Goal: Task Accomplishment & Management: Manage account settings

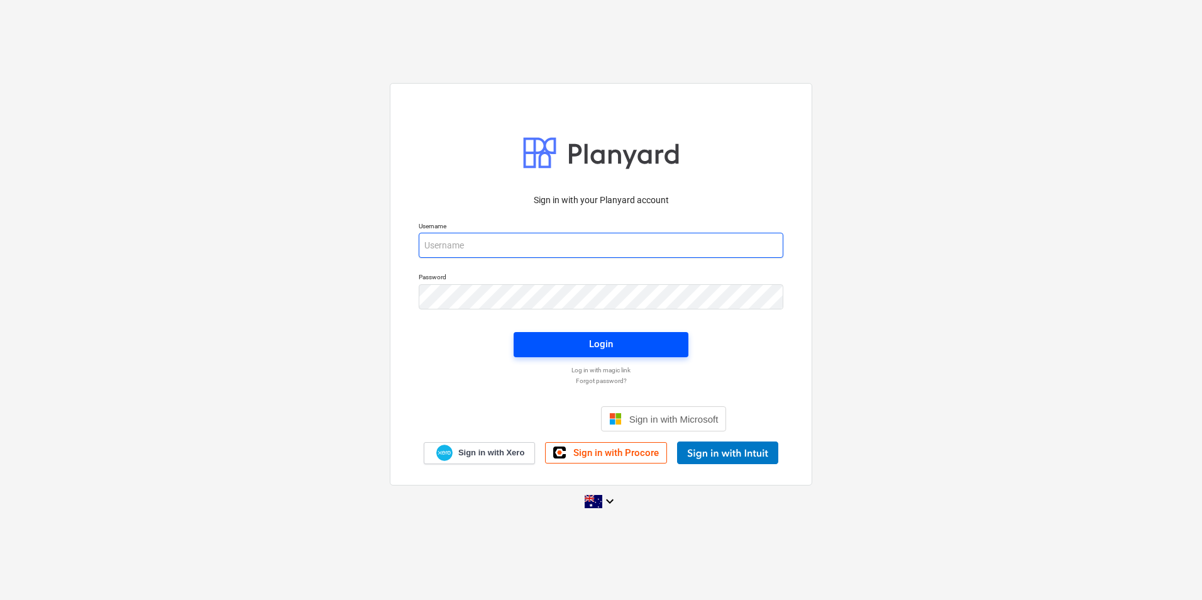
type input "[EMAIL_ADDRESS][DOMAIN_NAME]"
click at [587, 346] on span "Login" at bounding box center [601, 344] width 145 height 16
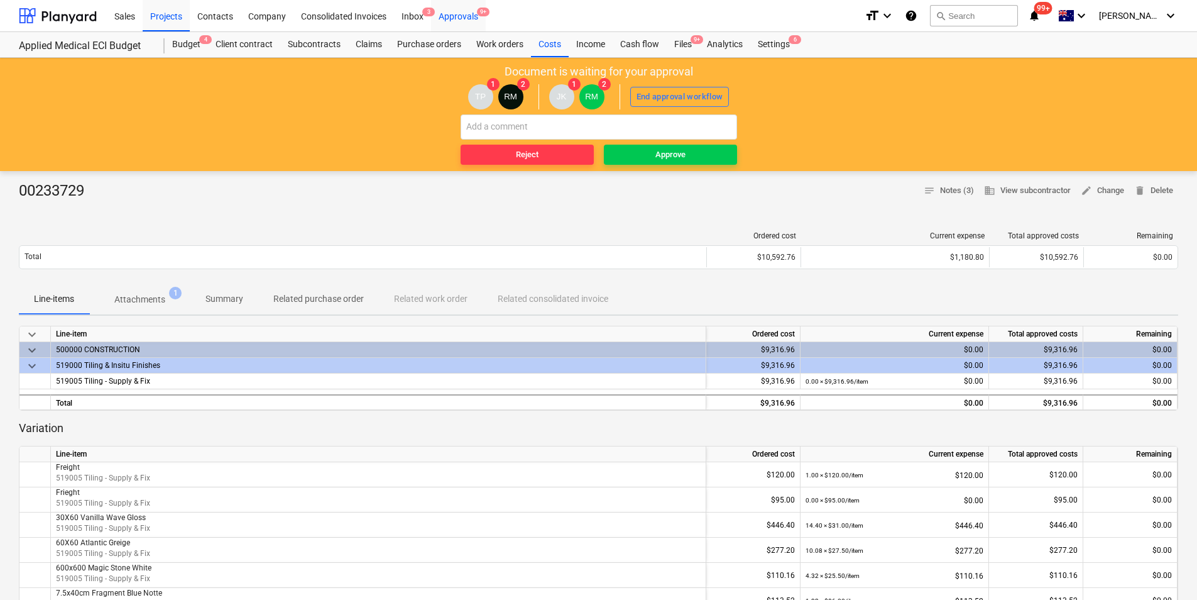
click at [462, 8] on div "Approvals 9+" at bounding box center [458, 15] width 55 height 32
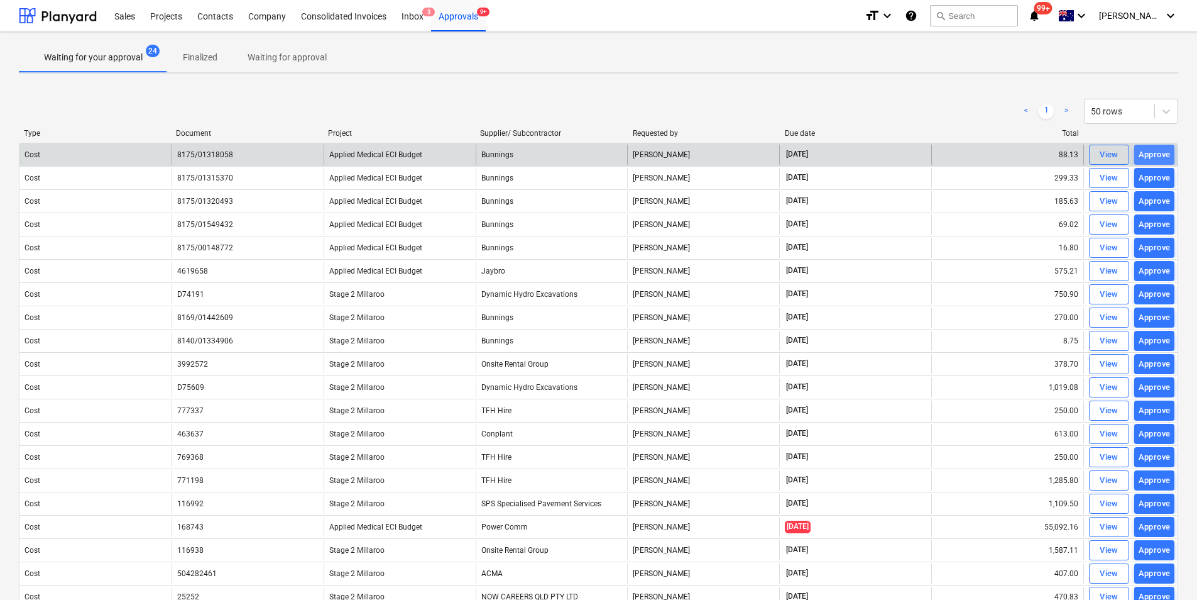
click at [960, 152] on div "Approve" at bounding box center [1155, 155] width 32 height 14
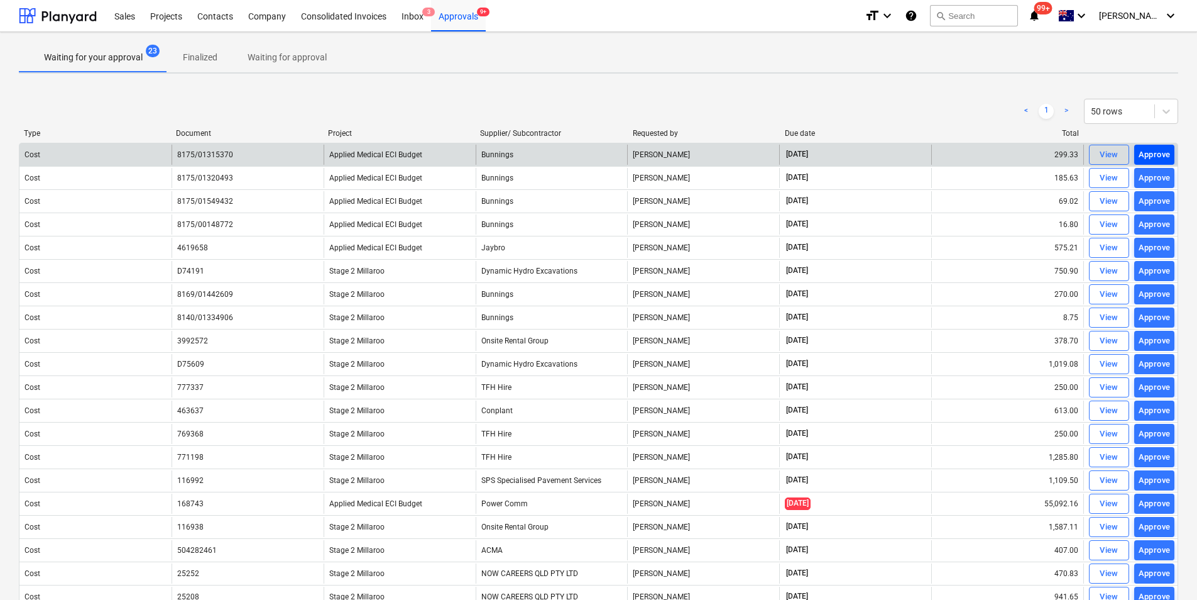
click at [960, 151] on div "Approve" at bounding box center [1155, 155] width 32 height 14
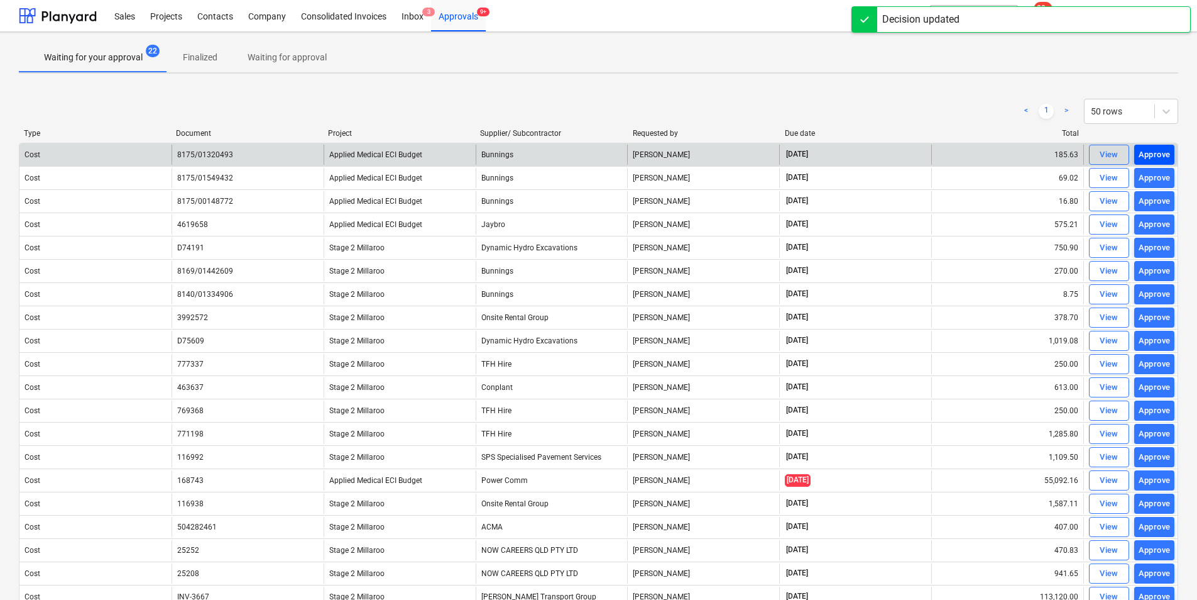
click at [960, 152] on div "Approve" at bounding box center [1155, 155] width 32 height 14
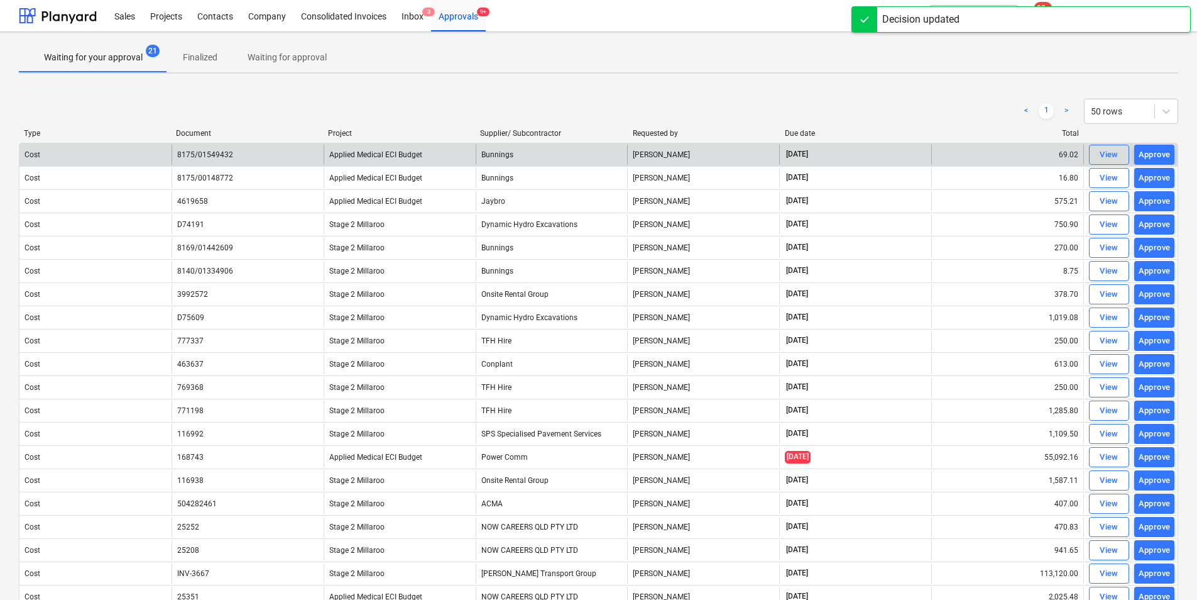
click at [960, 159] on div "Approve" at bounding box center [1155, 155] width 32 height 14
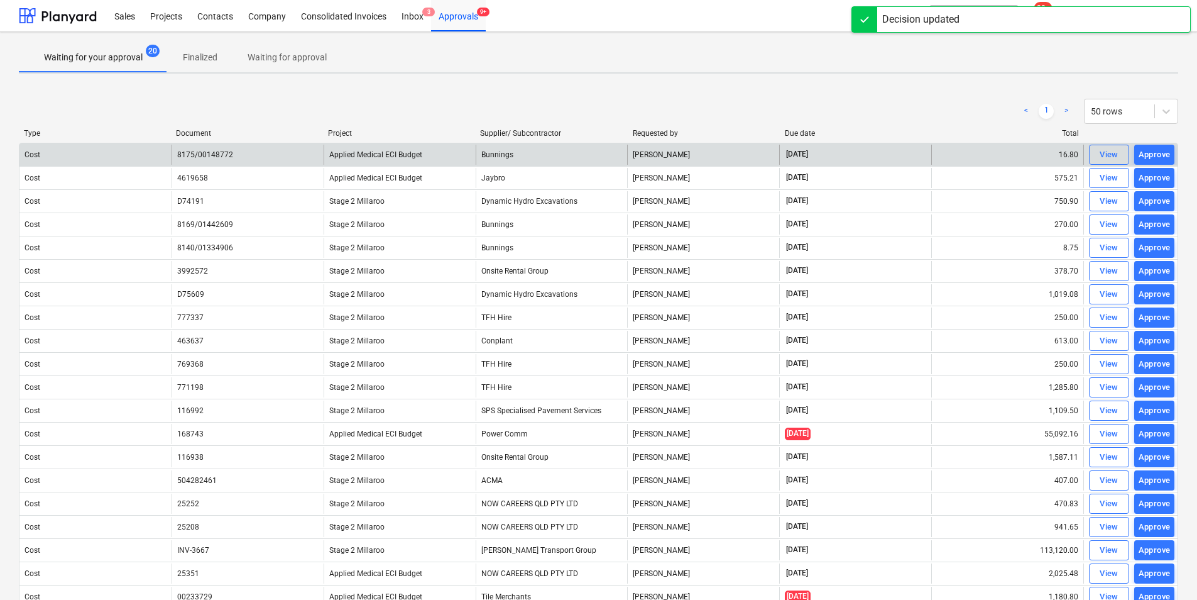
click at [960, 156] on div "Approve" at bounding box center [1155, 155] width 32 height 14
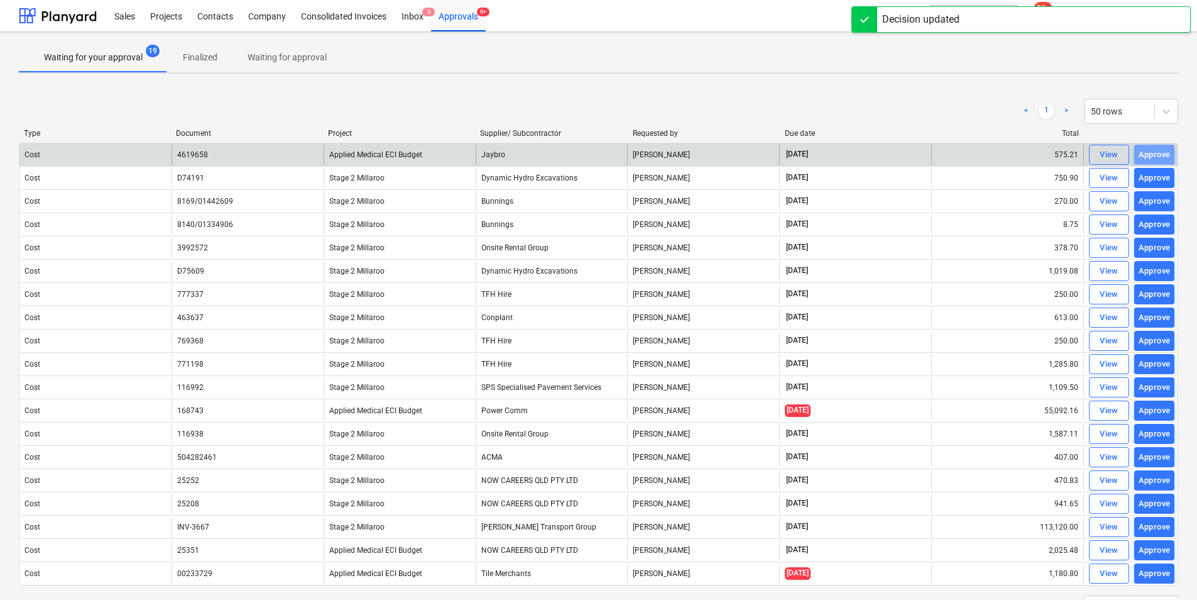
click at [960, 156] on div "Approve" at bounding box center [1155, 155] width 32 height 14
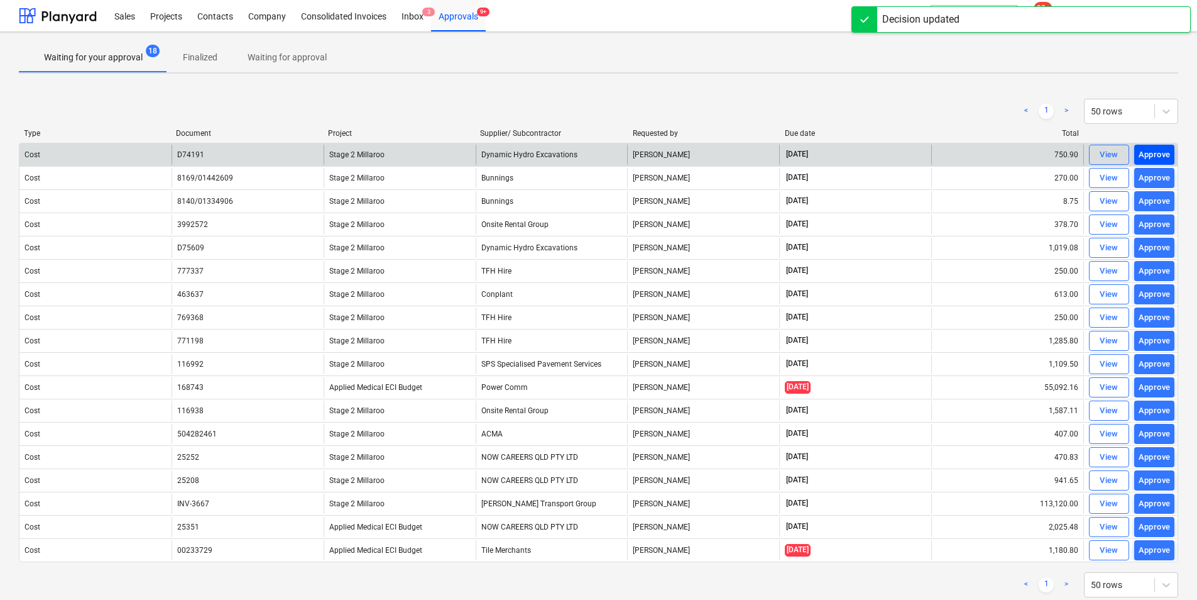
click at [960, 155] on div "Approve" at bounding box center [1155, 155] width 32 height 14
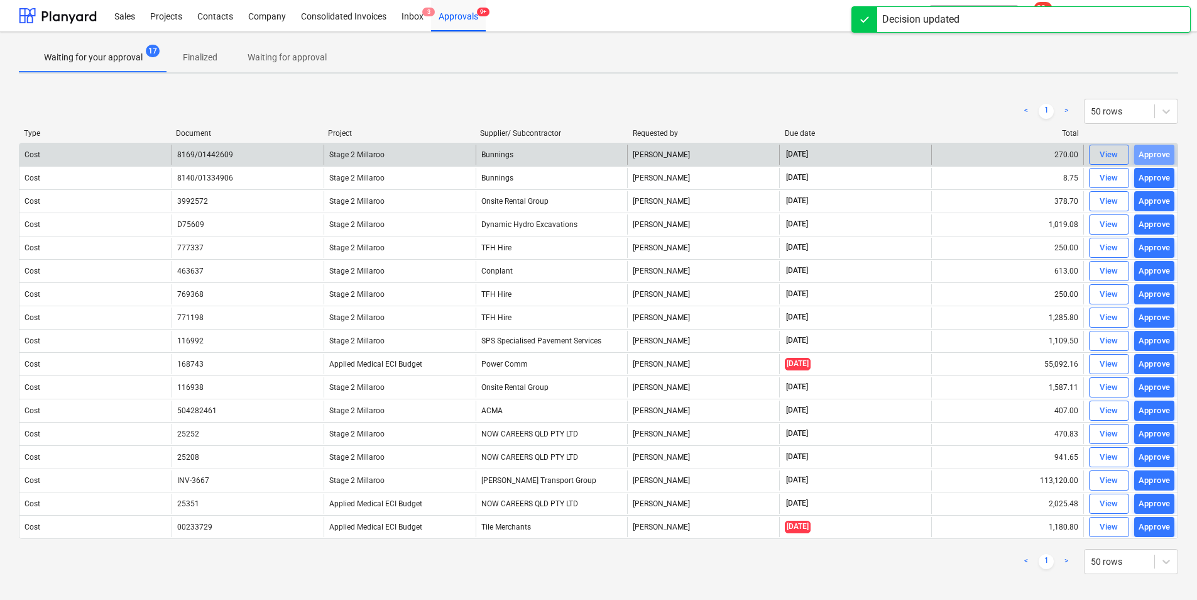
click at [960, 155] on div "Approve" at bounding box center [1155, 155] width 32 height 14
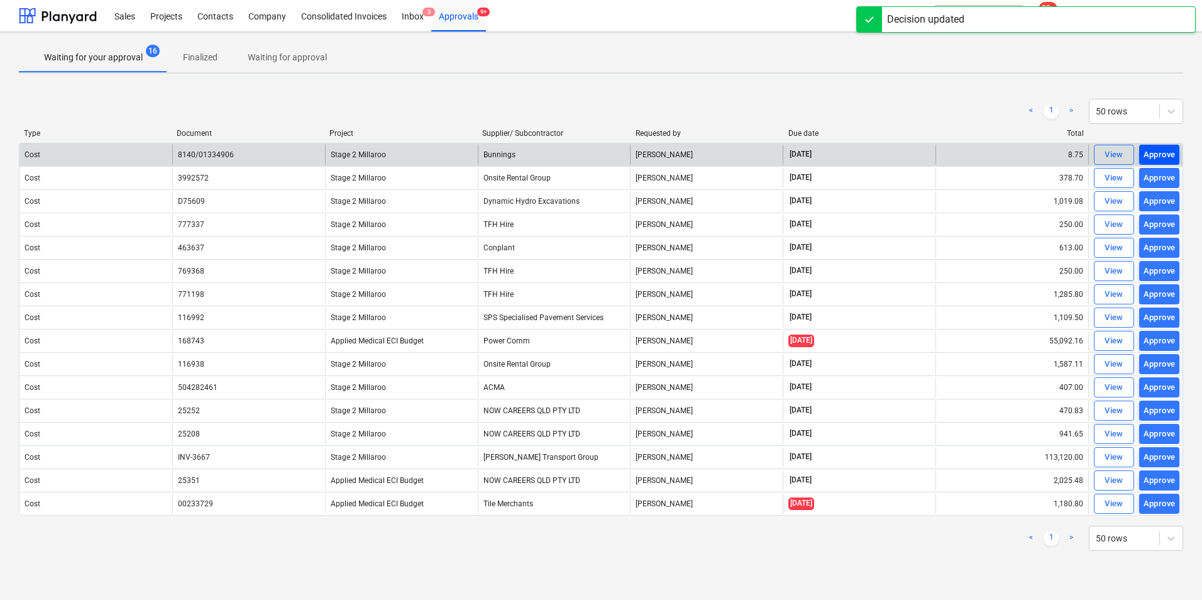
click at [960, 160] on div "Approve" at bounding box center [1159, 155] width 32 height 14
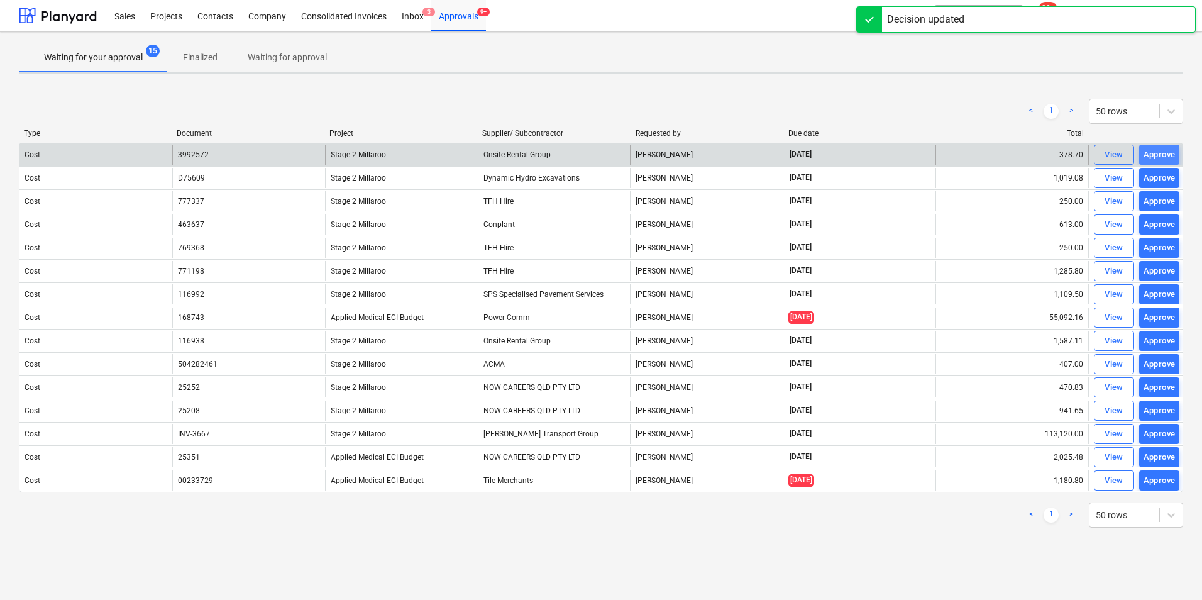
click at [960, 158] on div "Approve" at bounding box center [1159, 155] width 32 height 14
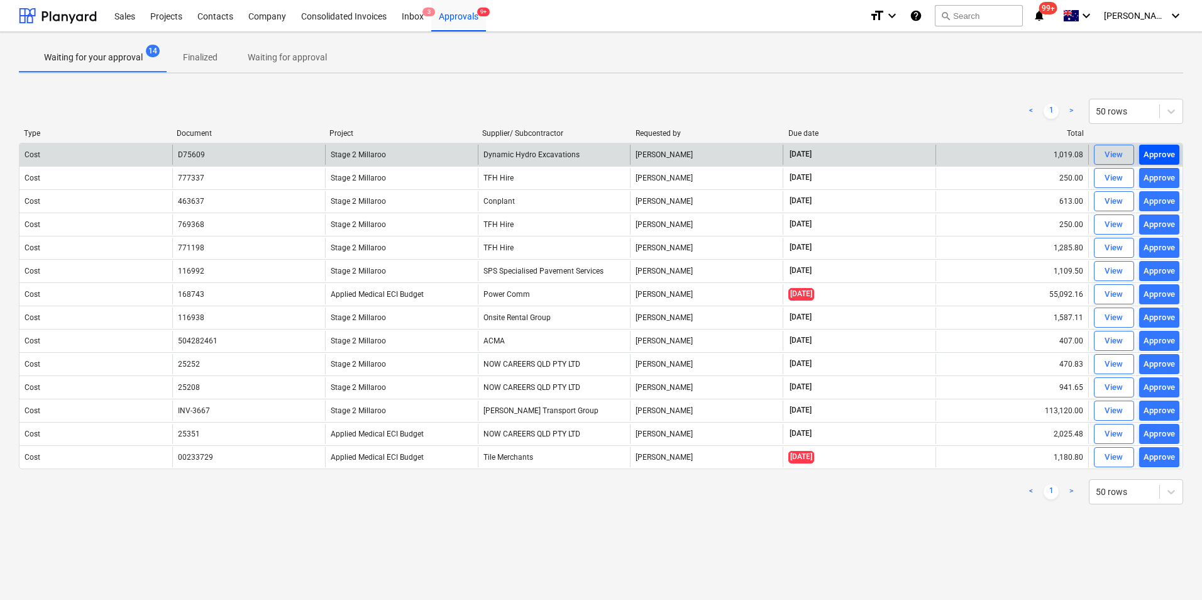
click at [960, 153] on div "Approve" at bounding box center [1159, 155] width 32 height 14
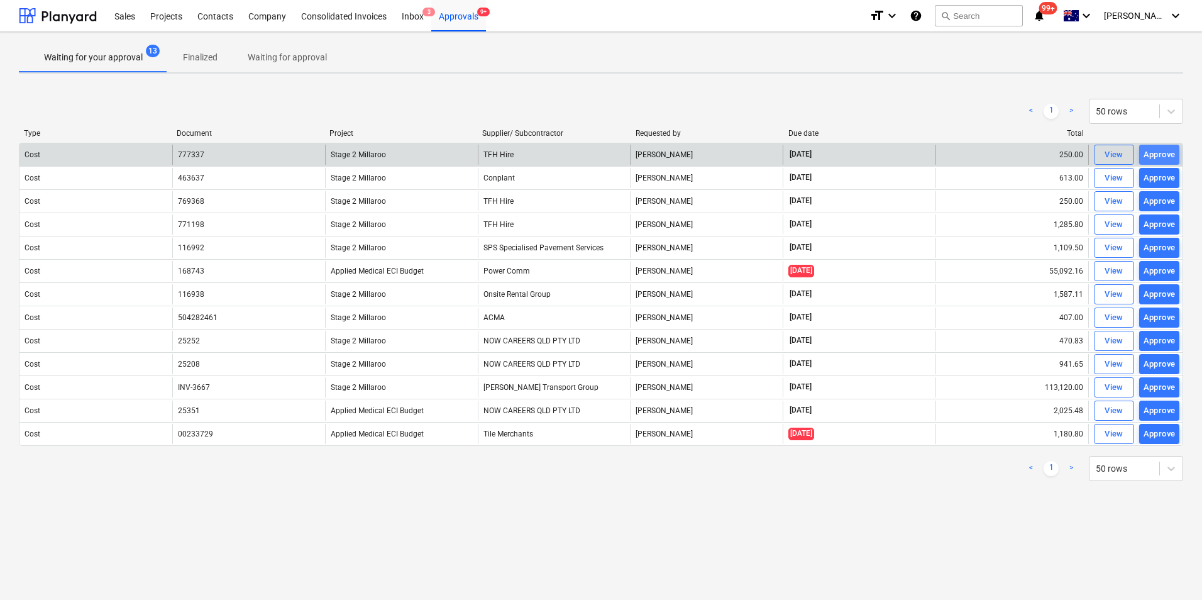
click at [960, 155] on div "Approve" at bounding box center [1159, 155] width 32 height 14
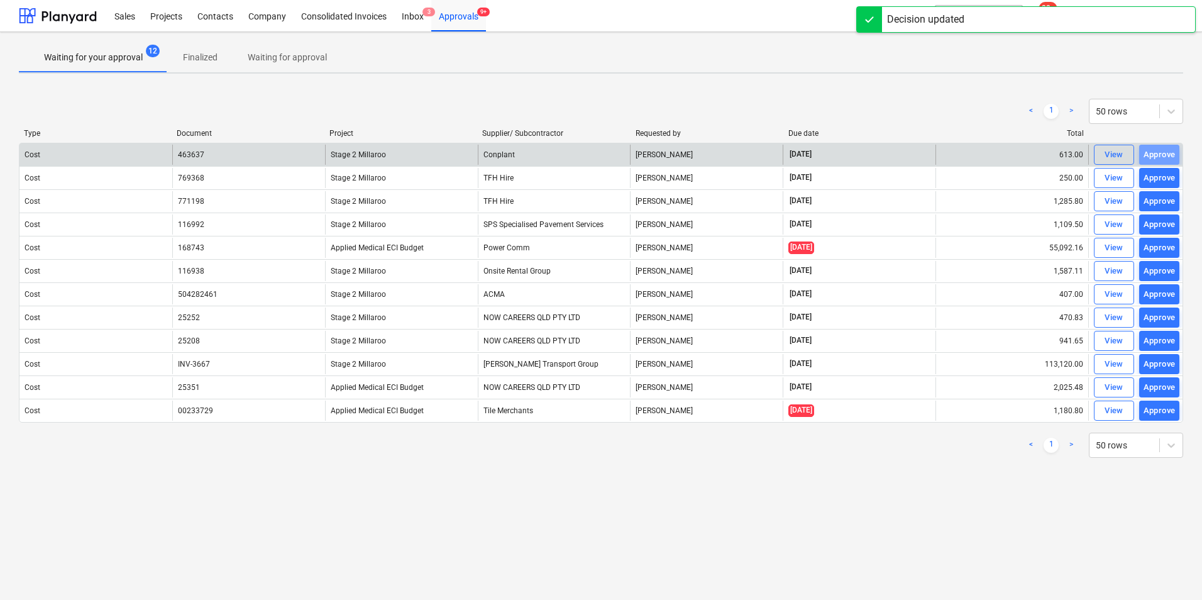
click at [960, 155] on div "Approve" at bounding box center [1159, 155] width 32 height 14
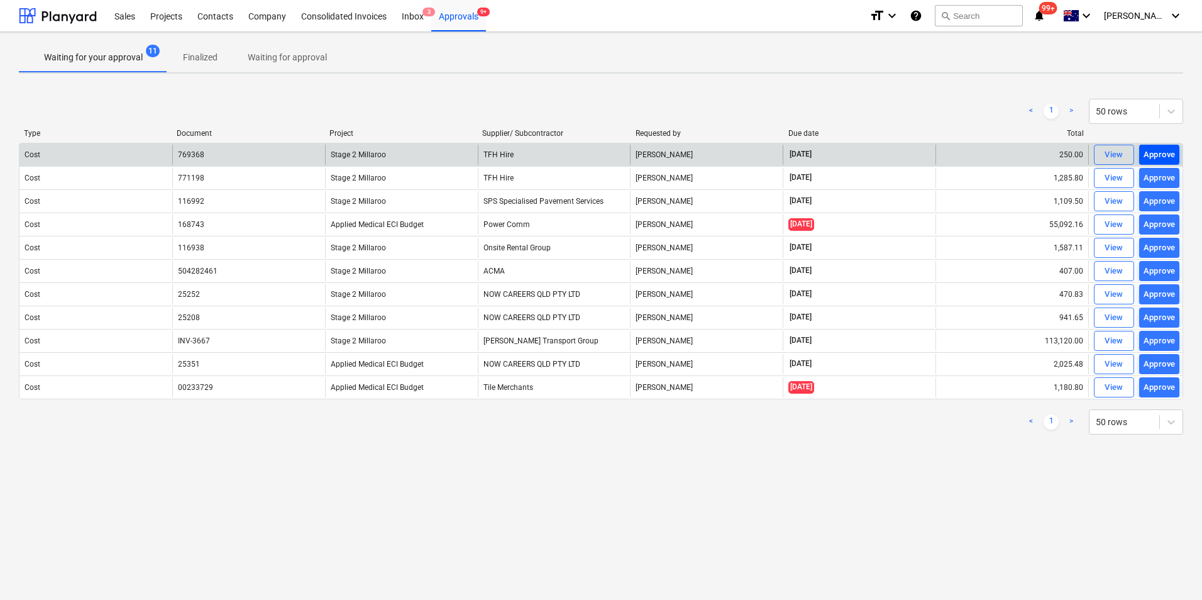
click at [960, 156] on div "Approve" at bounding box center [1159, 155] width 32 height 14
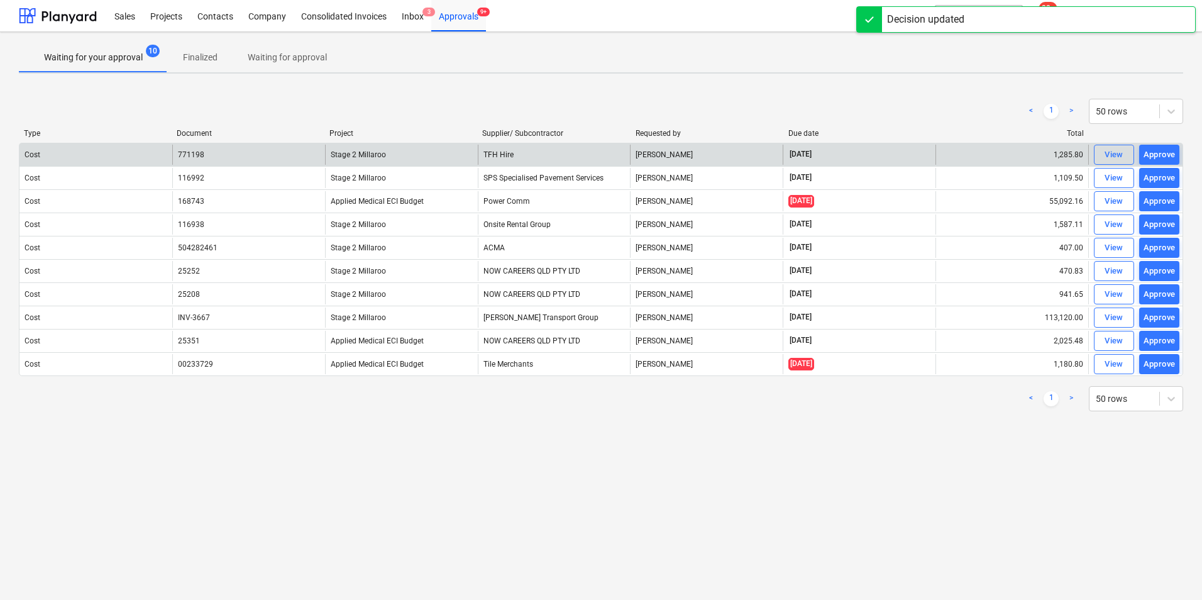
click at [960, 156] on div "Approve" at bounding box center [1159, 155] width 32 height 14
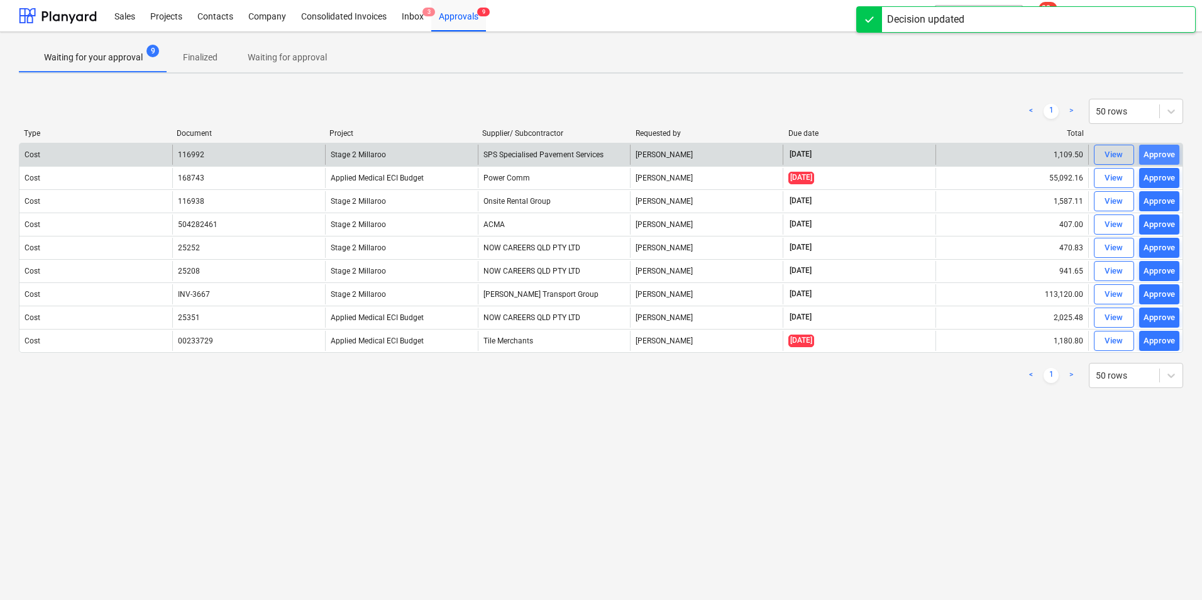
click at [960, 155] on div "Approve" at bounding box center [1159, 155] width 32 height 14
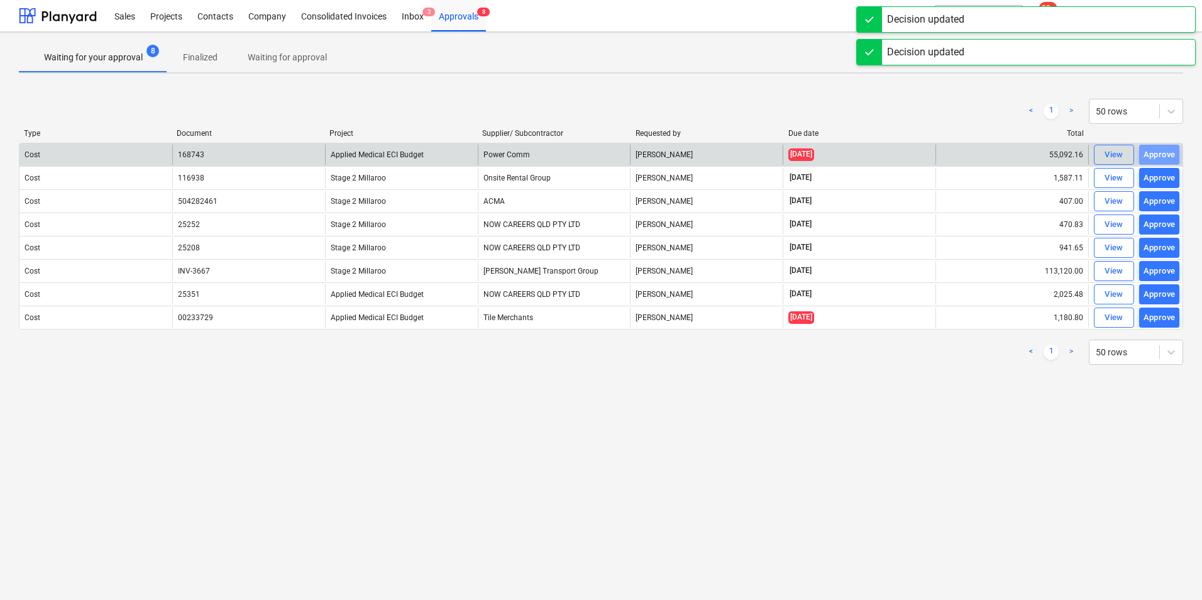
click at [960, 155] on div "Approve" at bounding box center [1159, 155] width 32 height 14
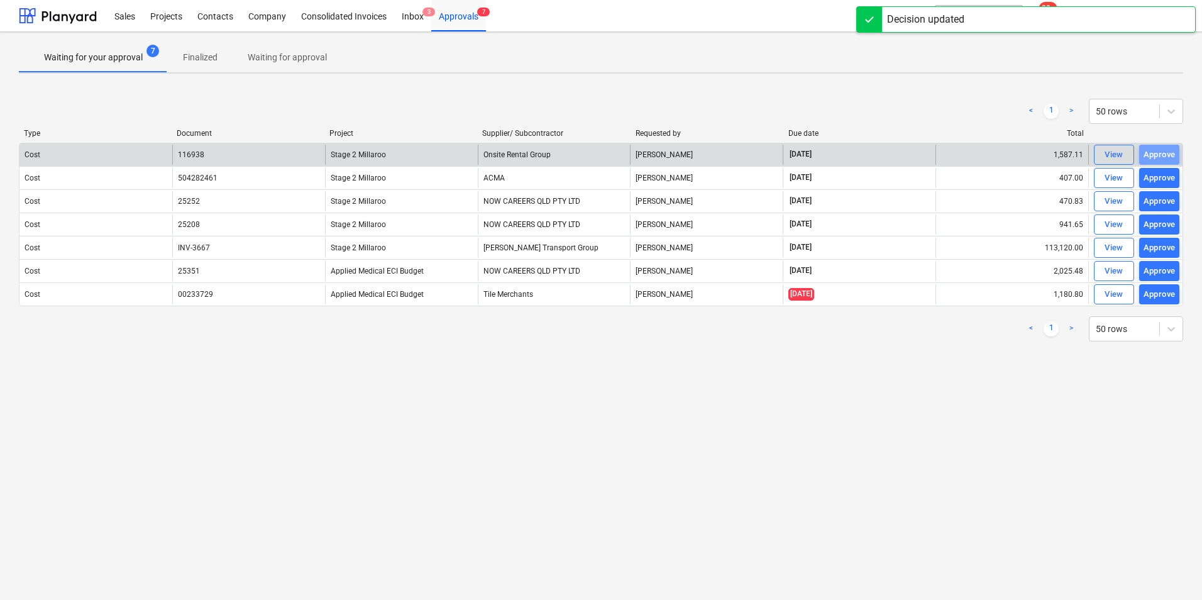
click at [960, 155] on div "Approve" at bounding box center [1159, 155] width 32 height 14
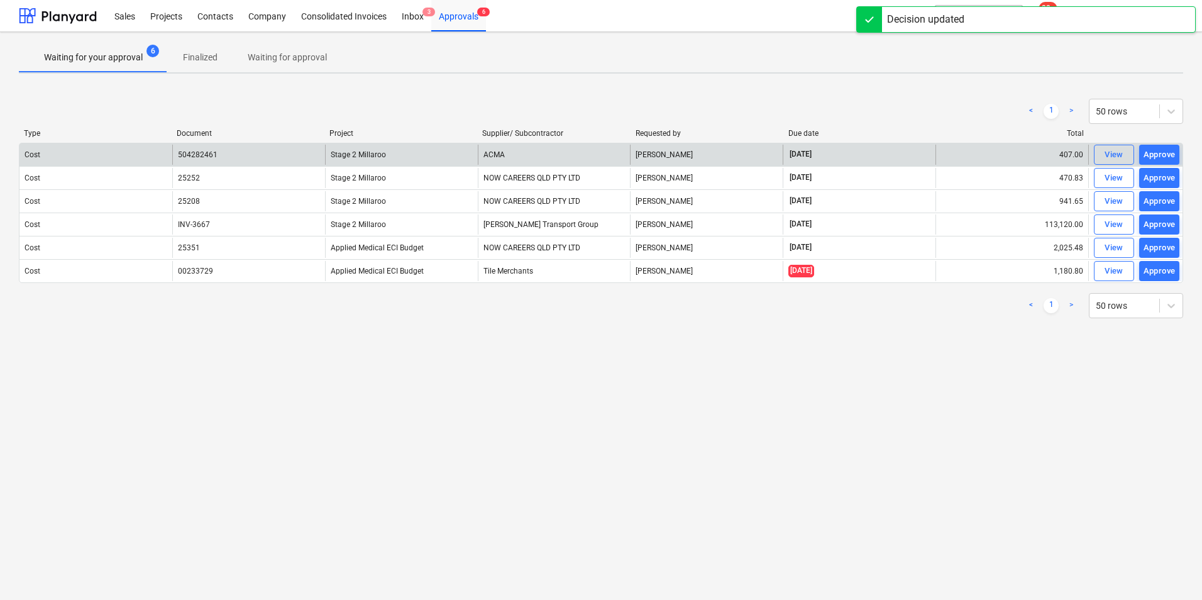
click at [960, 155] on div "Approve" at bounding box center [1159, 155] width 32 height 14
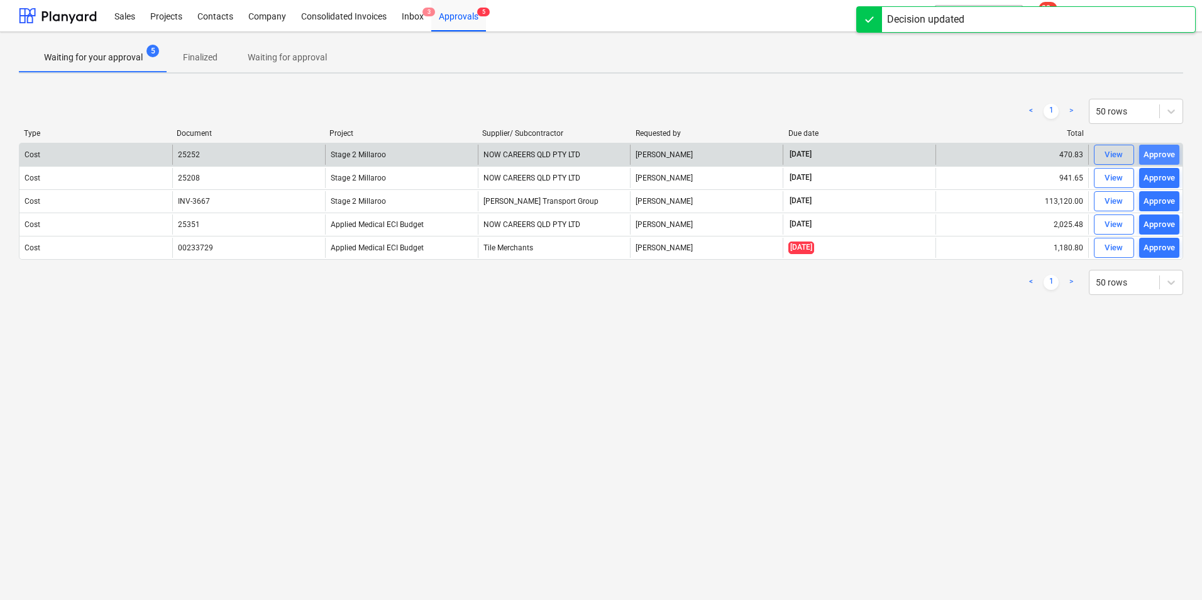
click at [960, 154] on div "Approve" at bounding box center [1159, 155] width 32 height 14
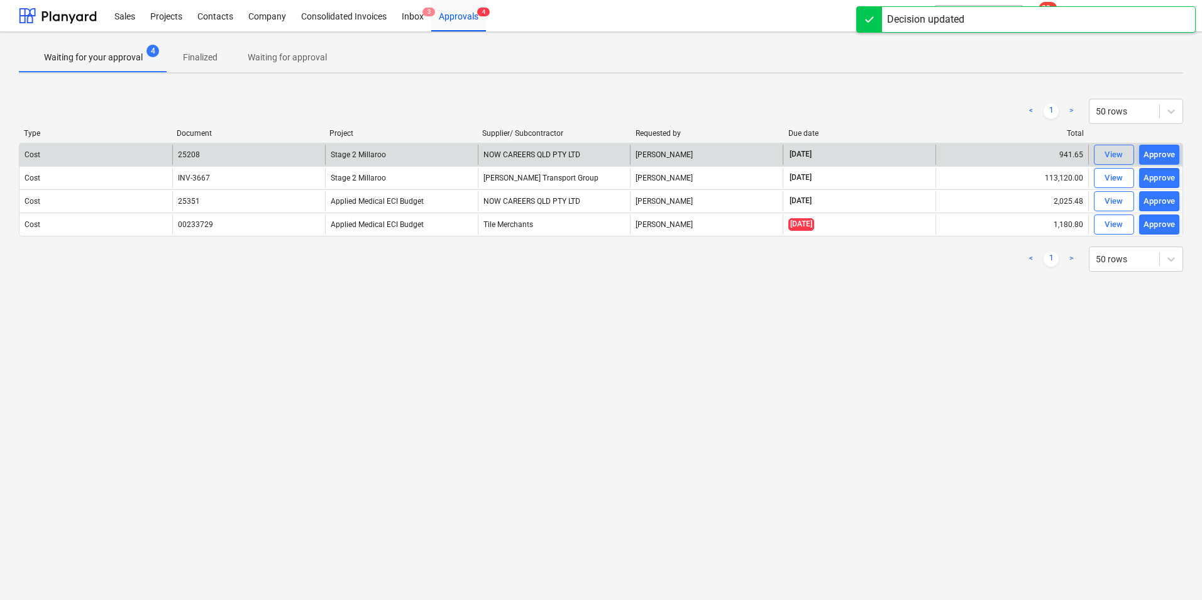
click at [960, 154] on div "Approve" at bounding box center [1159, 155] width 32 height 14
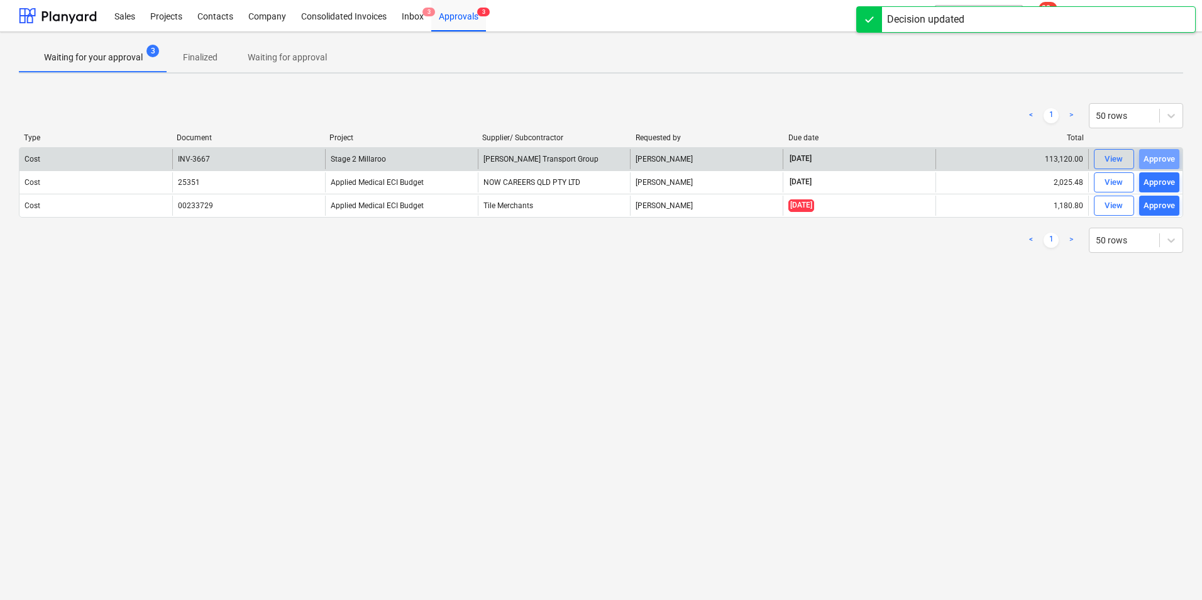
click at [960, 154] on div "Approve" at bounding box center [1159, 159] width 32 height 14
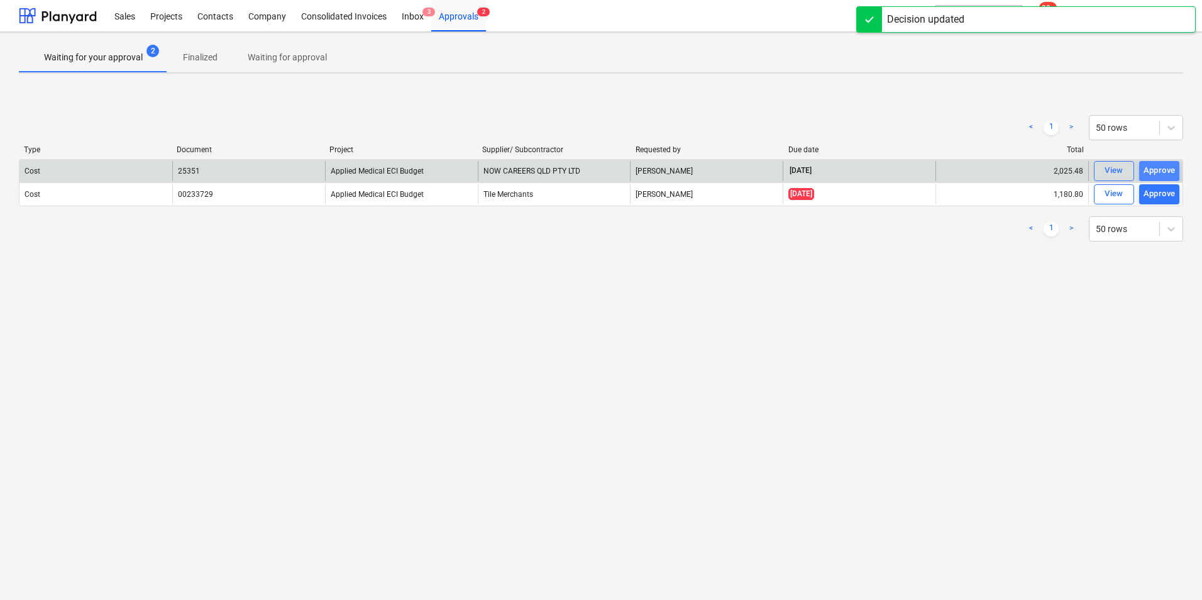
click at [960, 168] on div "Approve" at bounding box center [1159, 170] width 32 height 14
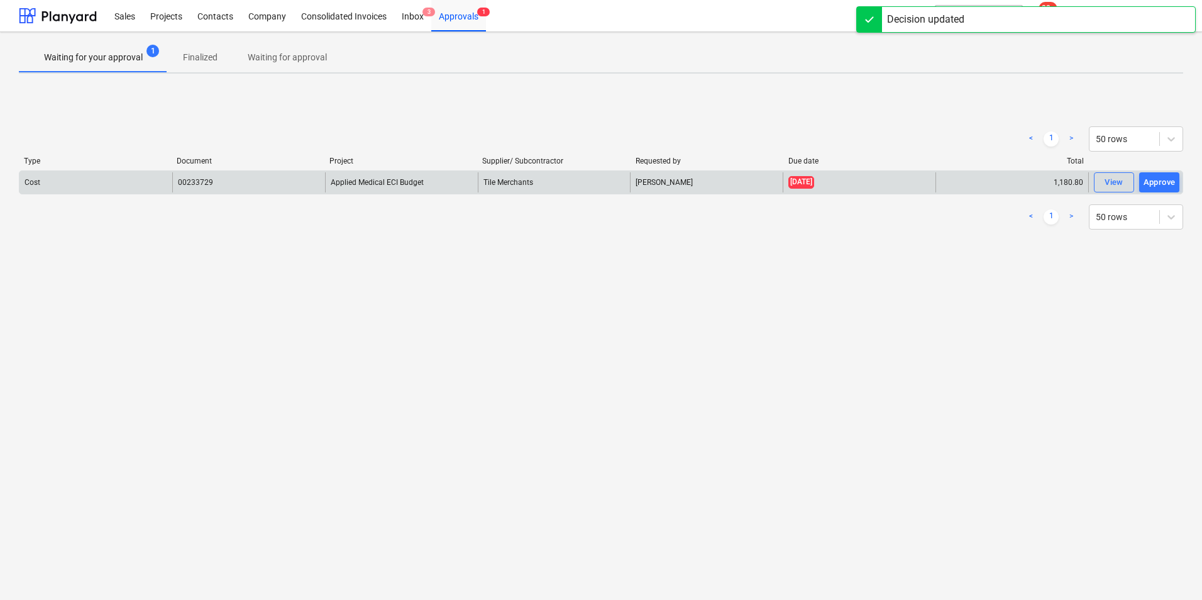
click at [960, 169] on div "Type Document Project Supplier/ Subcontractor Requested by Due date Total" at bounding box center [601, 164] width 1164 height 14
click at [960, 173] on button "Approve" at bounding box center [1159, 182] width 40 height 20
